Goal: Transaction & Acquisition: Purchase product/service

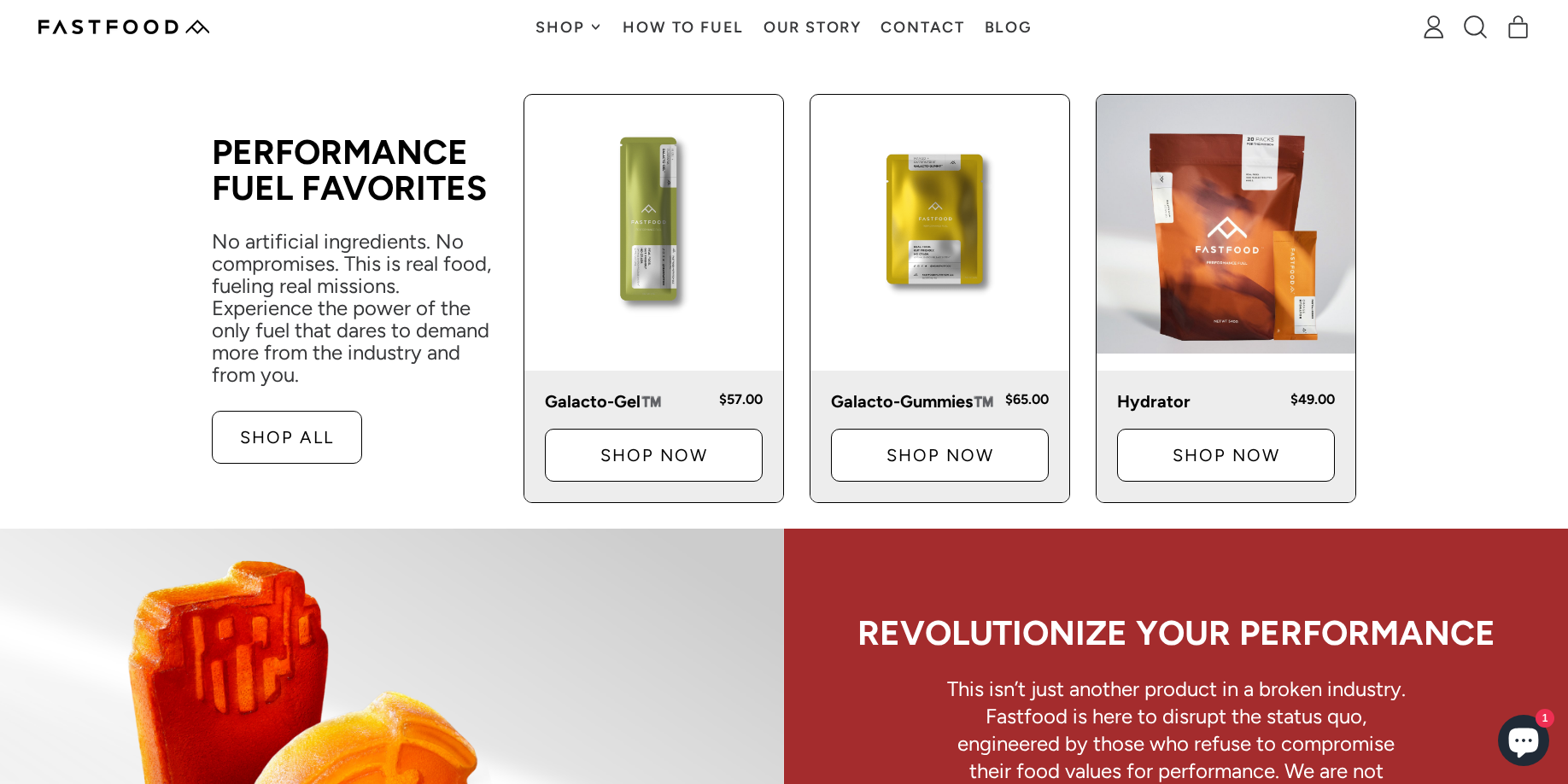
scroll to position [855, 0]
click at [733, 245] on img at bounding box center [654, 223] width 259 height 259
click at [950, 214] on img at bounding box center [940, 223] width 259 height 259
click at [922, 432] on link "Shop Now" at bounding box center [940, 454] width 218 height 53
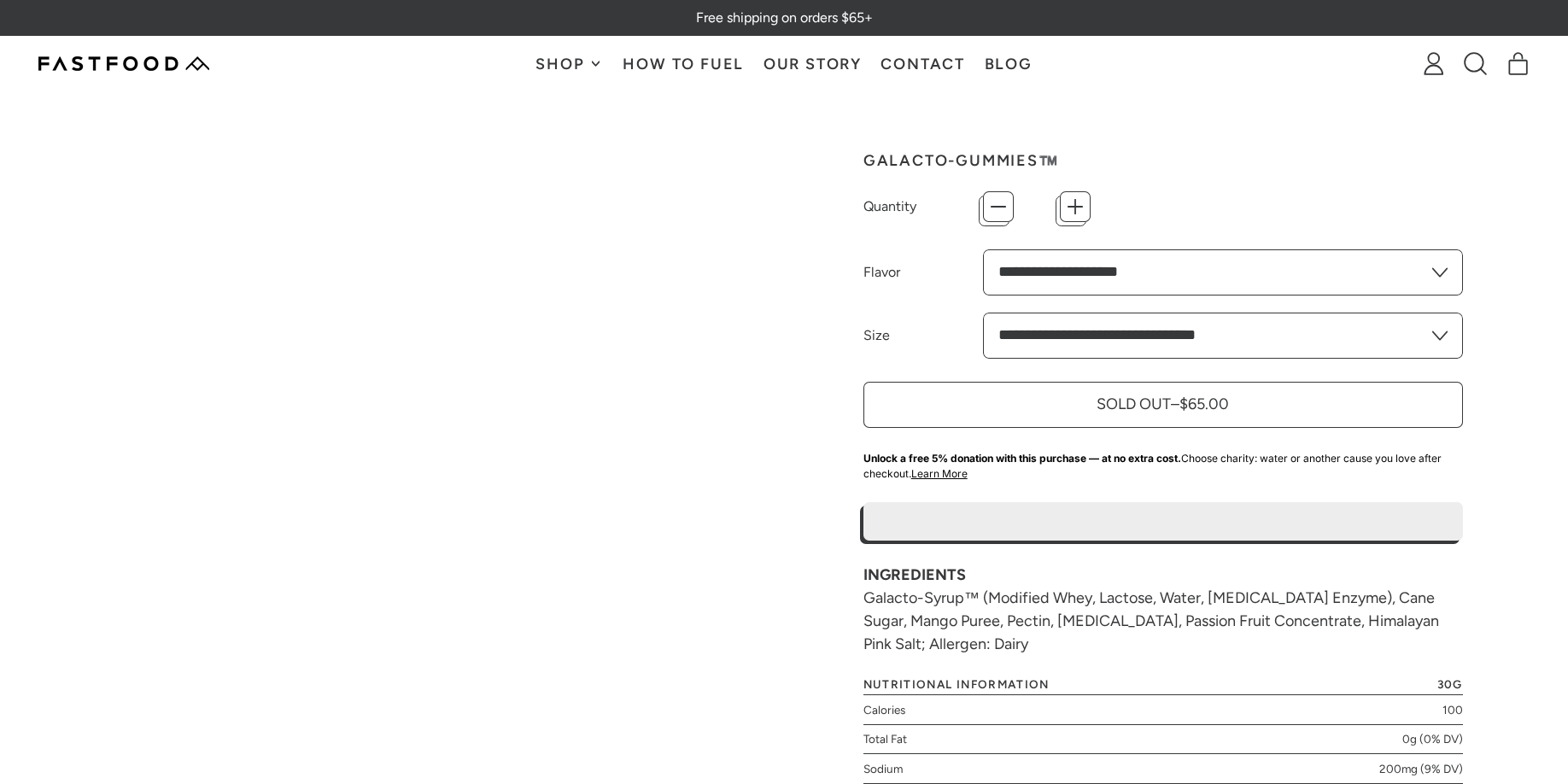
type input "*"
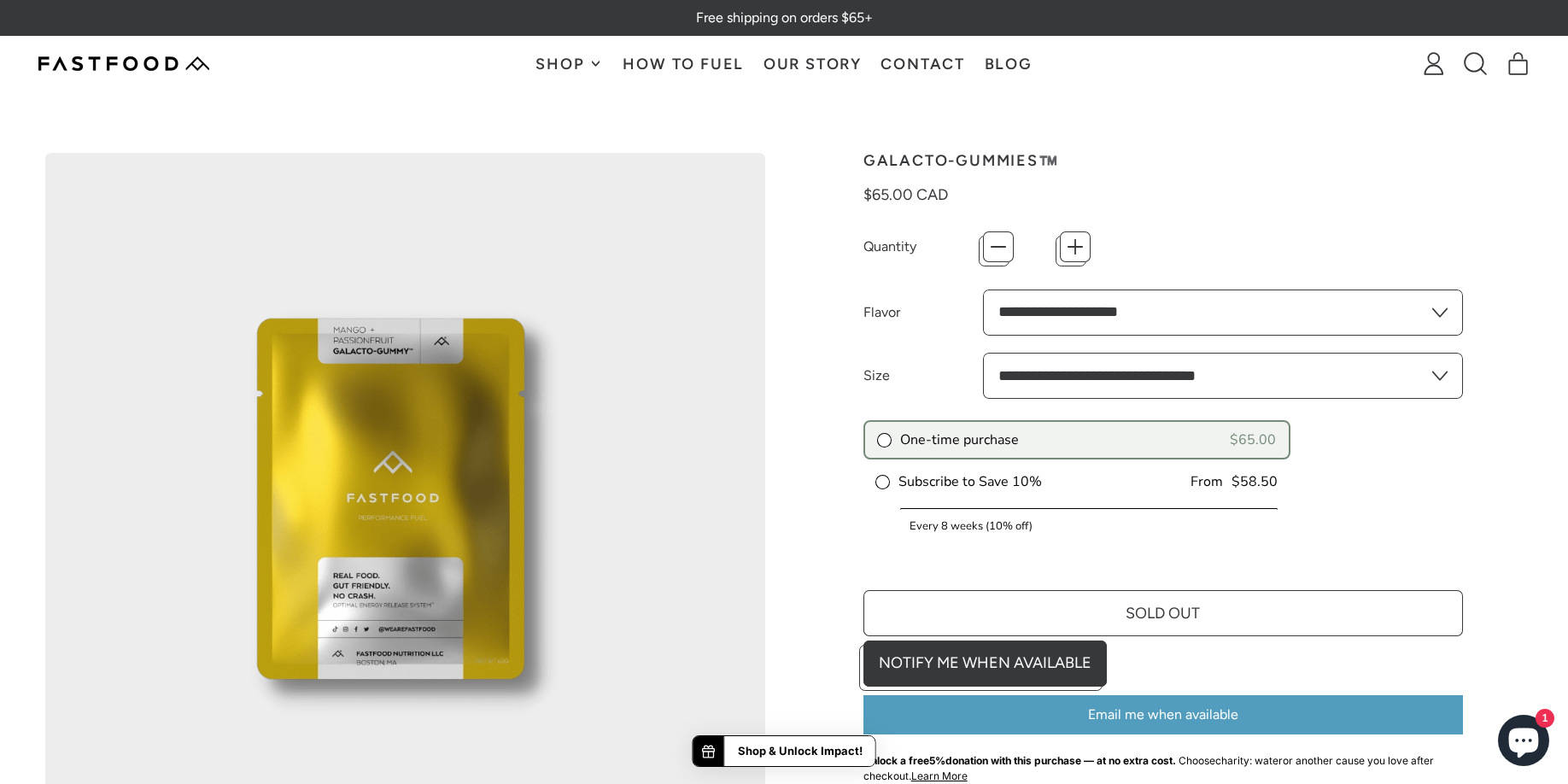
click at [923, 477] on label "Subscribe to Save 10%" at bounding box center [958, 481] width 165 height 19
